Goal: Task Accomplishment & Management: Manage account settings

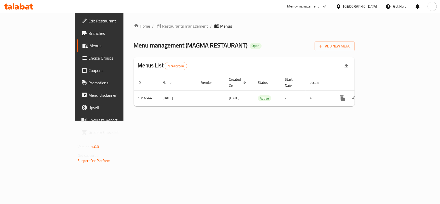
click at [163, 26] on span "Restaurants management" at bounding box center [186, 26] width 46 height 6
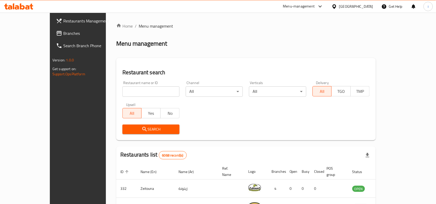
click at [133, 93] on input "search" at bounding box center [150, 91] width 57 height 10
paste input "706532"
type input "706532"
click at [126, 126] on span "Search" at bounding box center [150, 129] width 49 height 6
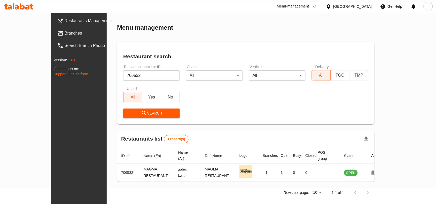
scroll to position [16, 0]
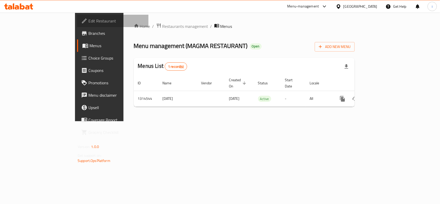
click at [89, 21] on span "Edit Restaurant" at bounding box center [117, 21] width 56 height 6
